Goal: Check status: Check status

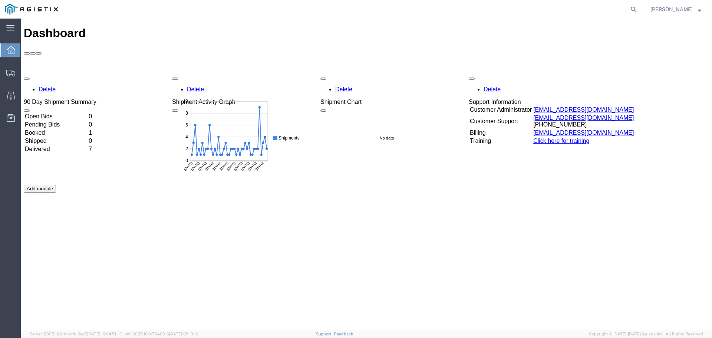
click at [59, 145] on td "Delivered" at bounding box center [55, 148] width 63 height 7
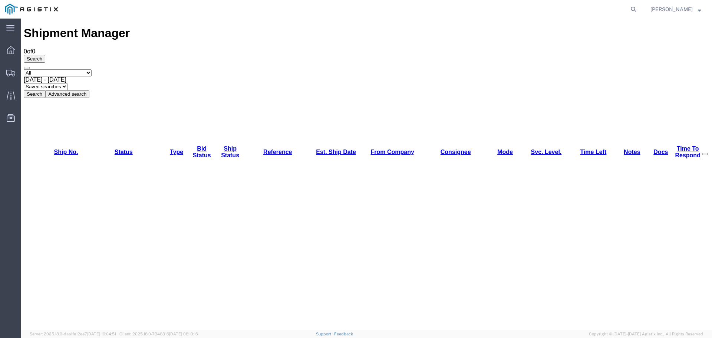
click at [45, 90] on button "Search" at bounding box center [35, 94] width 22 height 8
click at [589, 6] on agx-global-search at bounding box center [520, 9] width 237 height 19
click at [628, 9] on icon at bounding box center [633, 9] width 10 height 10
click at [587, 7] on input "search" at bounding box center [516, 9] width 226 height 18
type input "56699955"
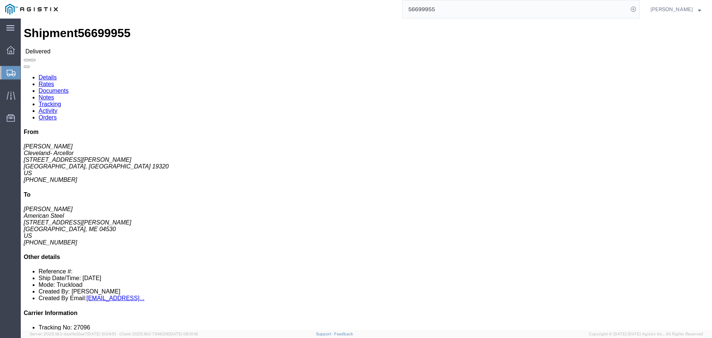
click link "Activity"
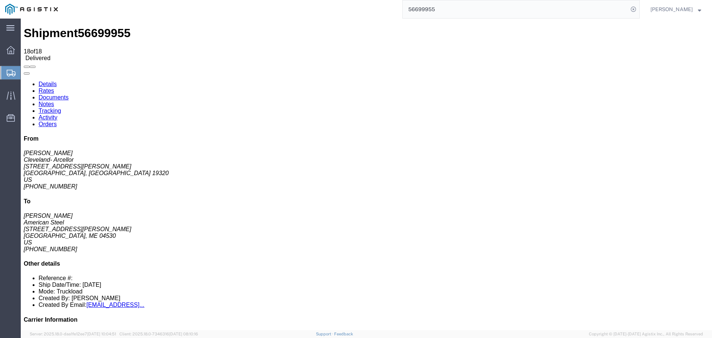
click at [61, 108] on link "Tracking" at bounding box center [50, 111] width 23 height 6
click at [27, 73] on span at bounding box center [27, 73] width 0 height 0
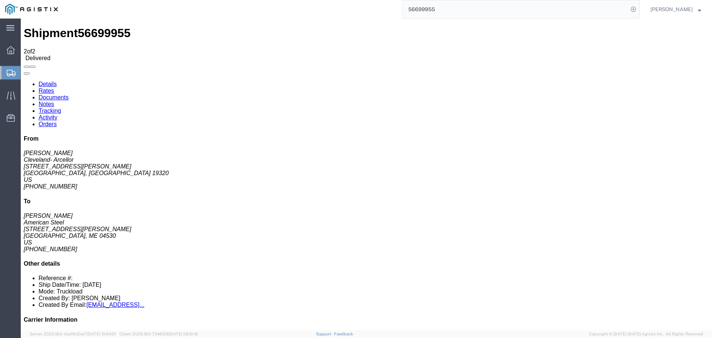
click at [61, 108] on link "Tracking" at bounding box center [50, 111] width 23 height 6
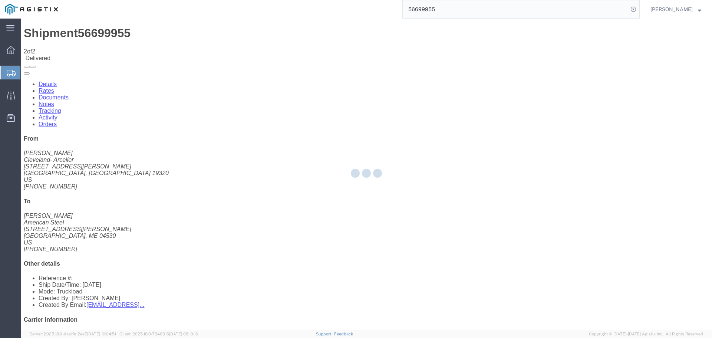
drag, startPoint x: 134, startPoint y: 24, endPoint x: 155, endPoint y: 44, distance: 29.4
click at [155, 44] on div at bounding box center [366, 175] width 691 height 312
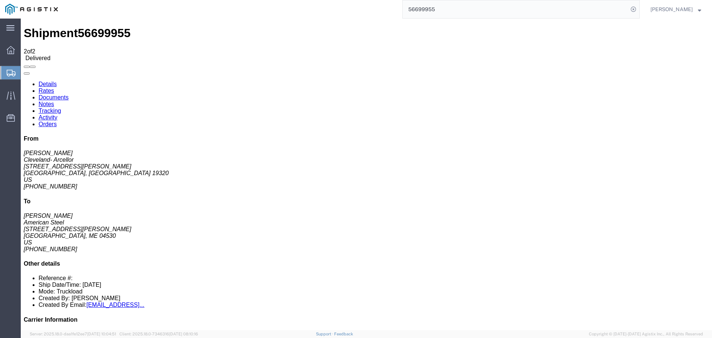
click at [30, 72] on button at bounding box center [27, 73] width 6 height 2
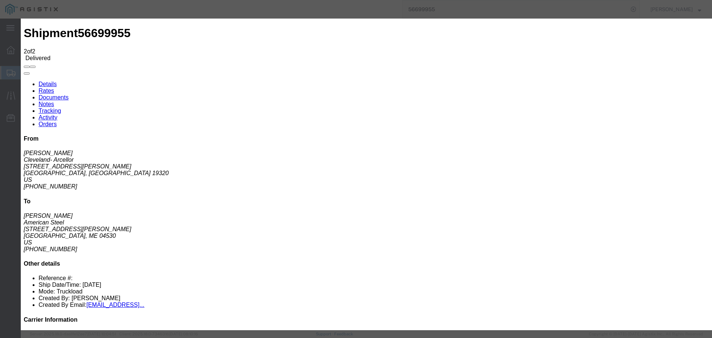
drag, startPoint x: 692, startPoint y: 36, endPoint x: 634, endPoint y: 37, distance: 58.6
